Goal: Task Accomplishment & Management: Manage account settings

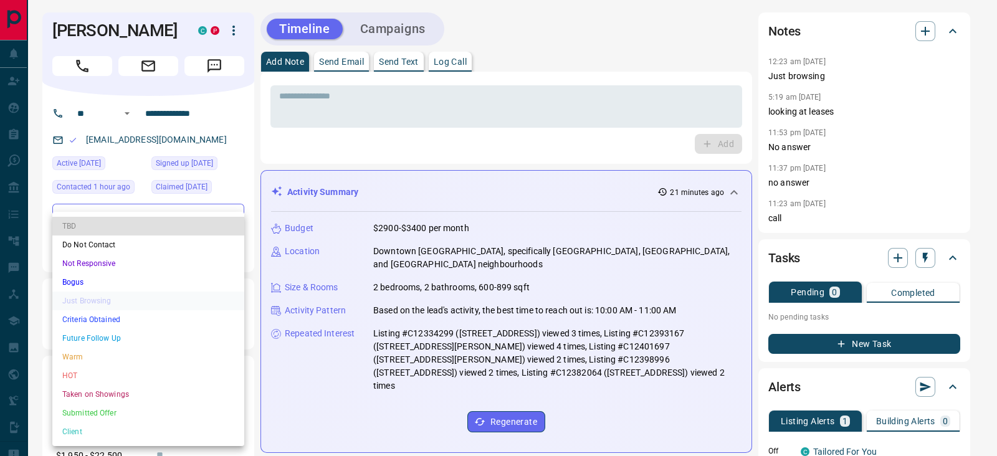
click at [89, 244] on li "Do Not Contact" at bounding box center [148, 245] width 192 height 19
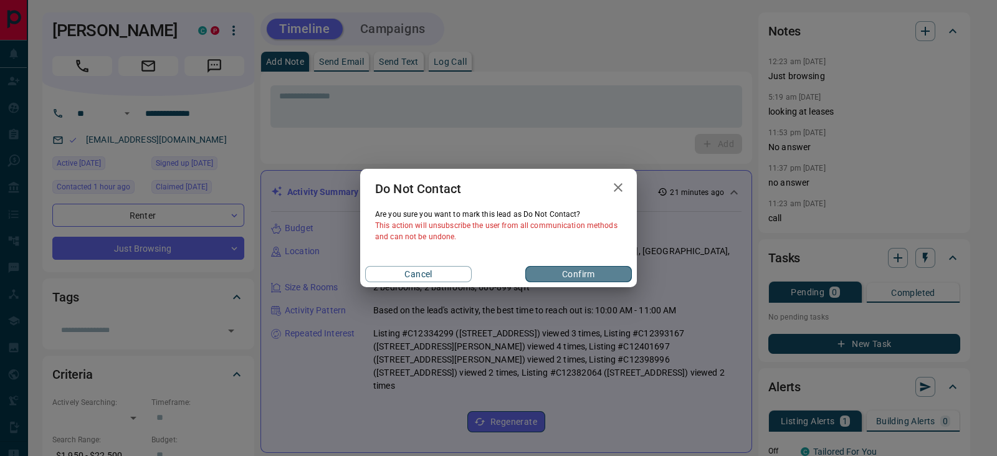
click at [557, 271] on button "Confirm" at bounding box center [578, 274] width 107 height 16
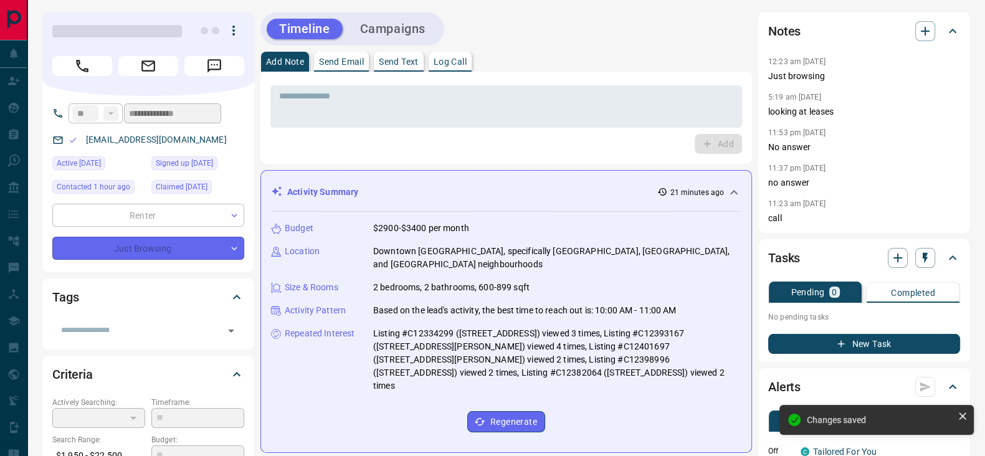
type input "*"
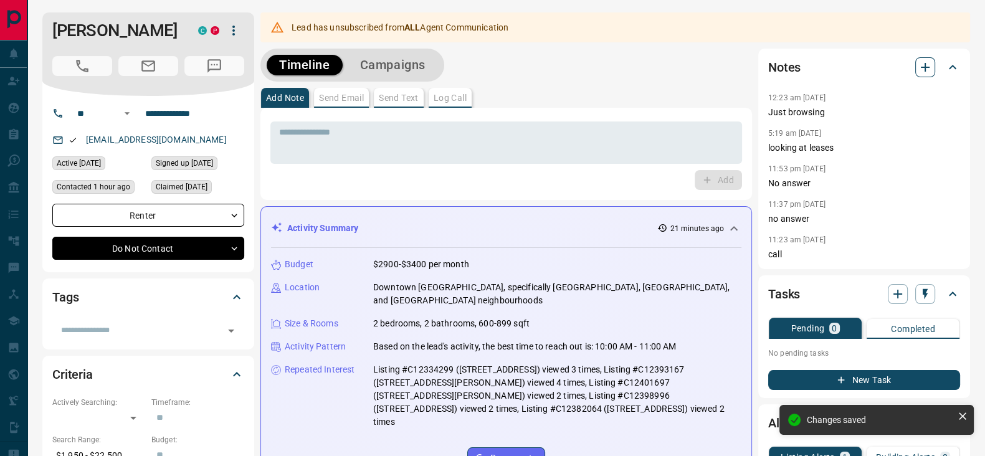
click at [920, 66] on icon "button" at bounding box center [925, 67] width 15 height 15
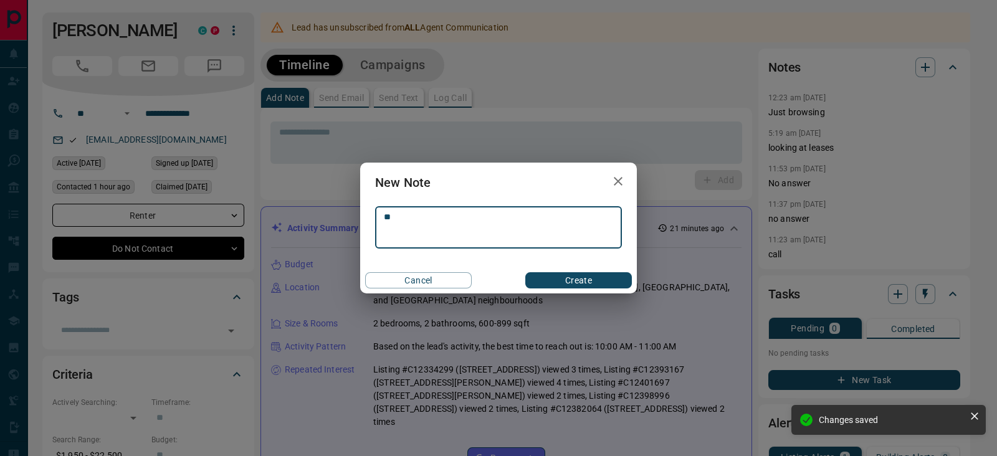
type textarea "*"
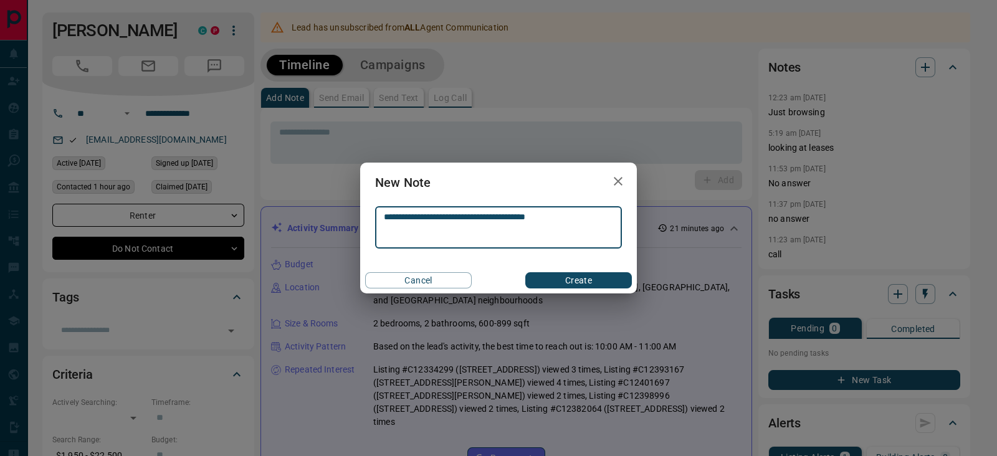
type textarea "**********"
click at [573, 272] on button "Create" at bounding box center [578, 280] width 107 height 16
